Goal: Information Seeking & Learning: Learn about a topic

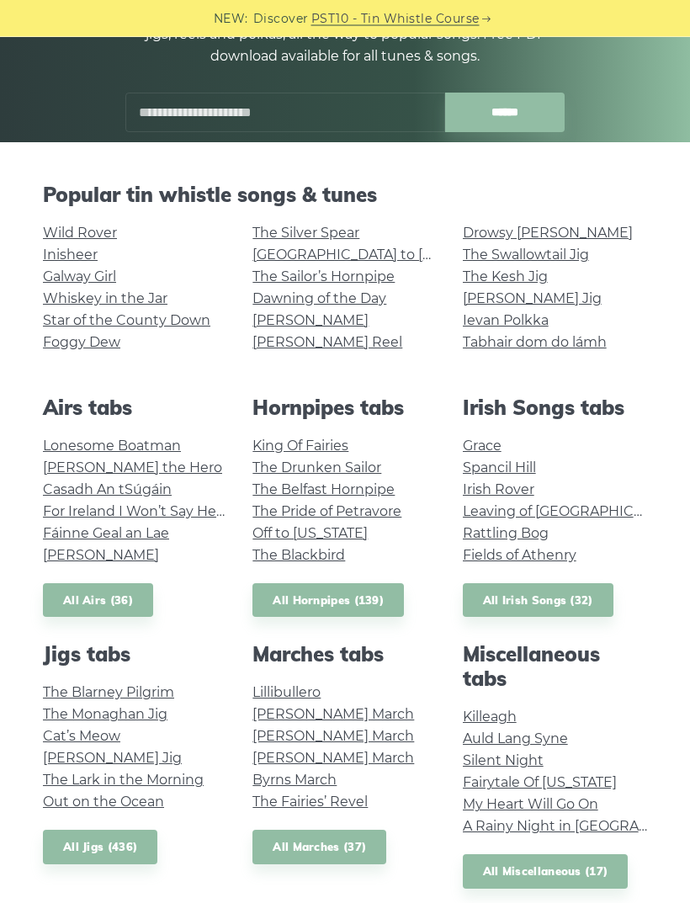
scroll to position [242, 0]
click at [581, 601] on link "All Irish Songs (32)" at bounding box center [538, 600] width 151 height 35
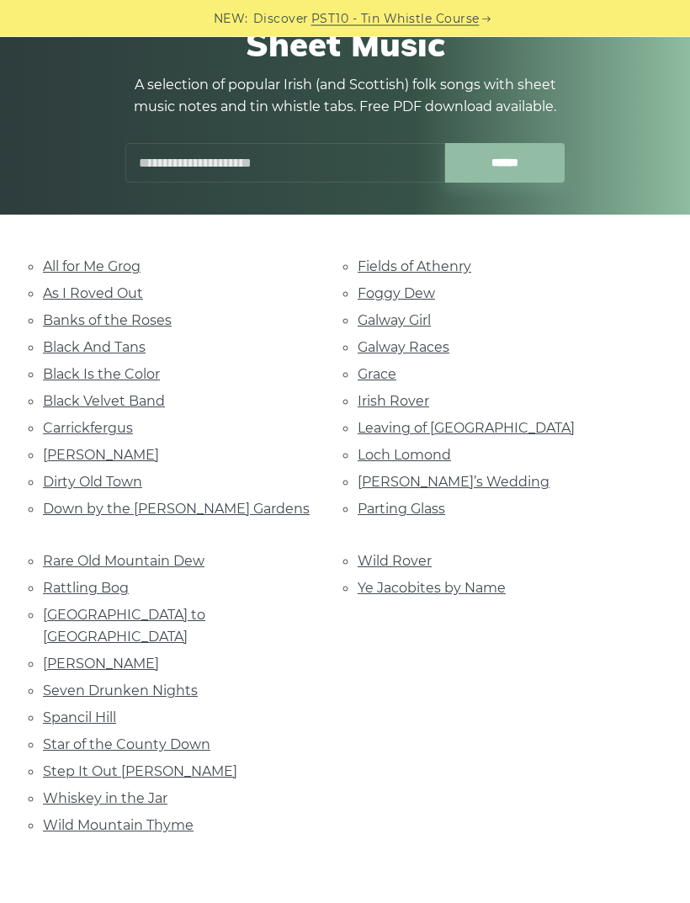
scroll to position [248, 0]
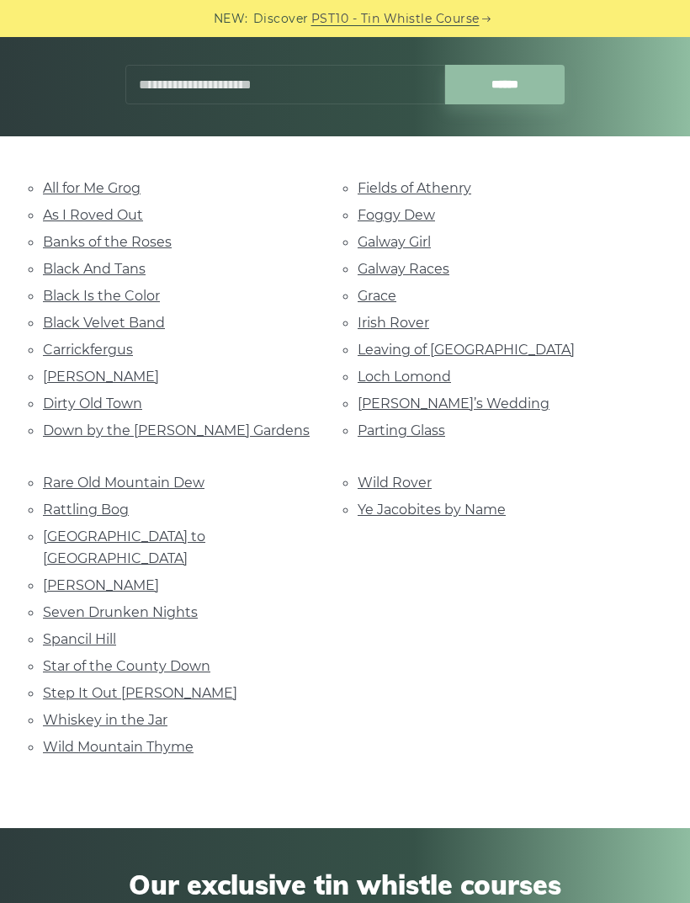
click at [416, 247] on link "Galway Girl" at bounding box center [394, 242] width 73 height 16
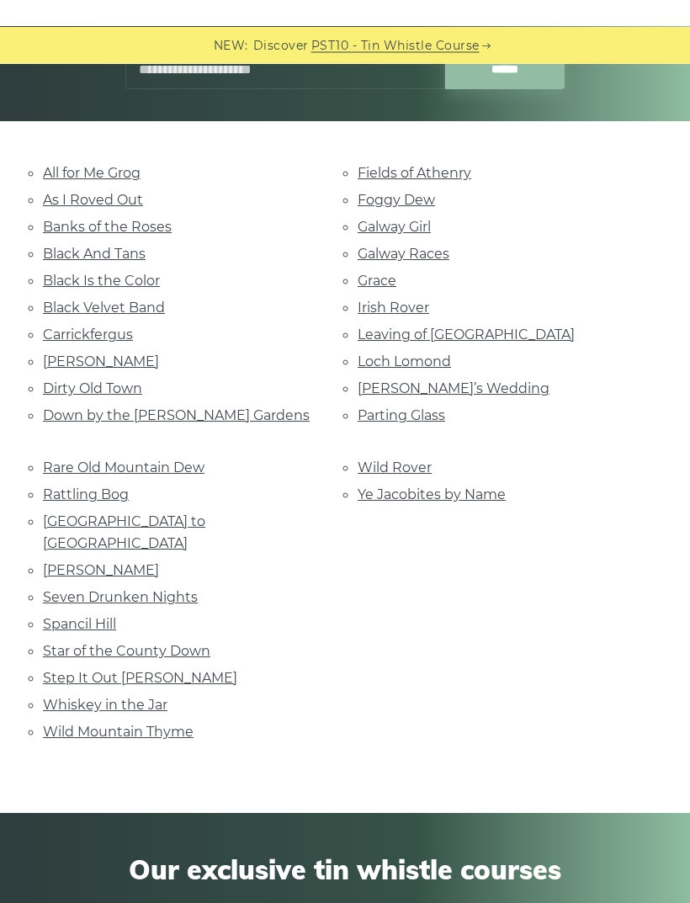
scroll to position [261, 0]
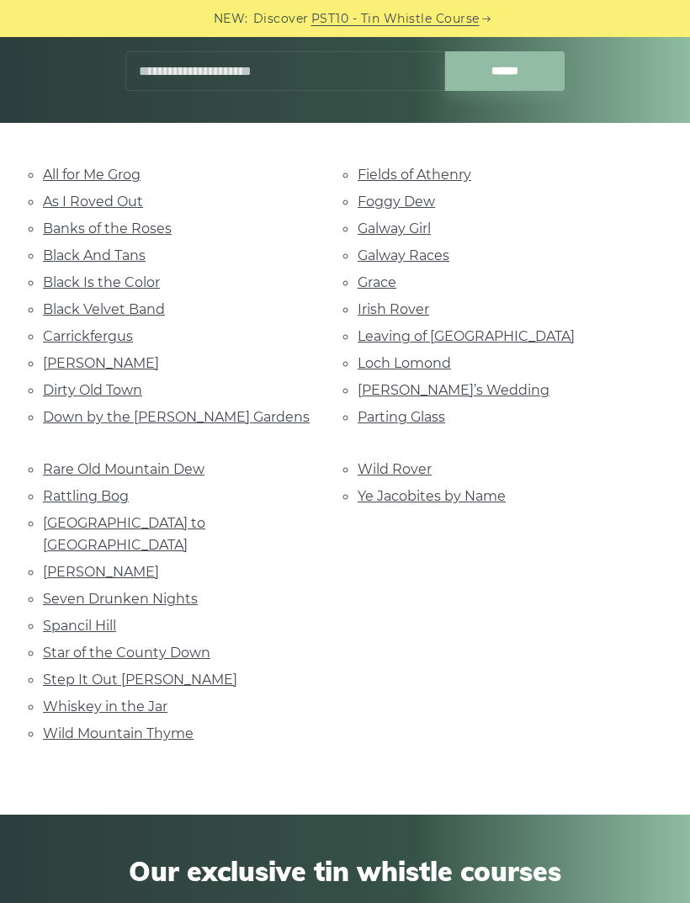
click at [69, 382] on link "Dirty Old Town" at bounding box center [92, 390] width 99 height 16
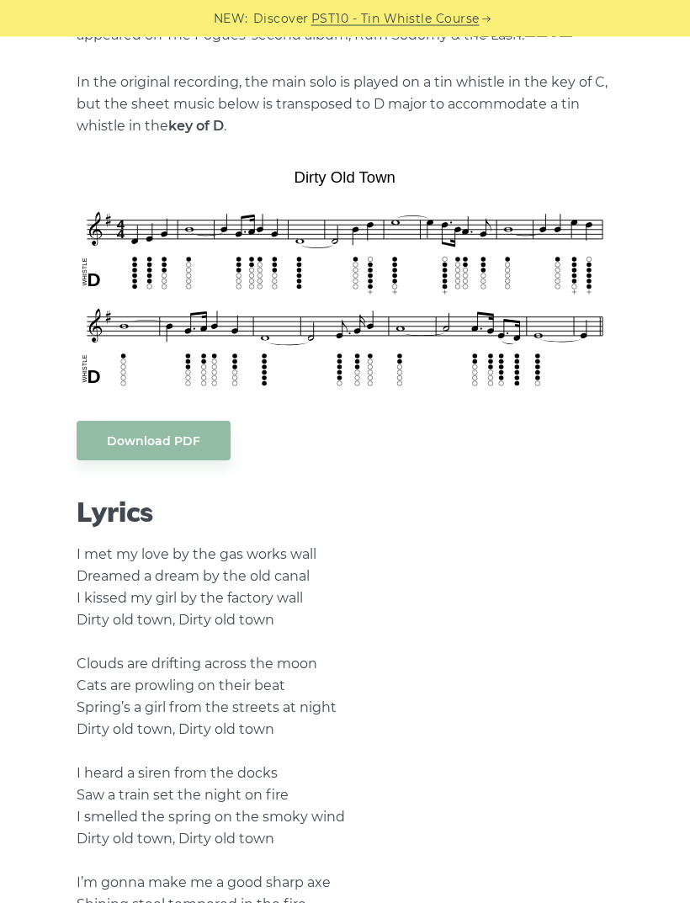
scroll to position [437, 0]
